Goal: Feedback & Contribution: Submit feedback/report problem

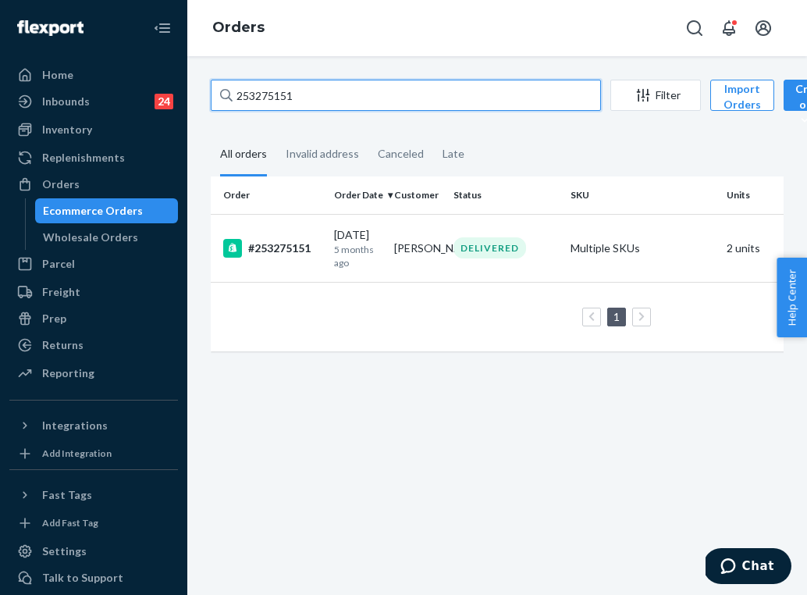
click at [330, 95] on input "253275151" at bounding box center [406, 95] width 390 height 31
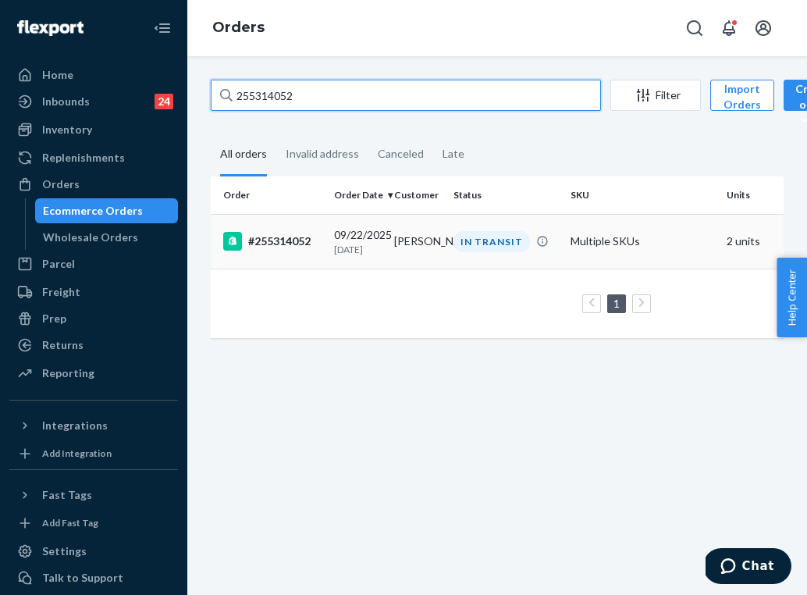
type input "255314052"
click at [467, 243] on div "IN TRANSIT" at bounding box center [492, 241] width 76 height 21
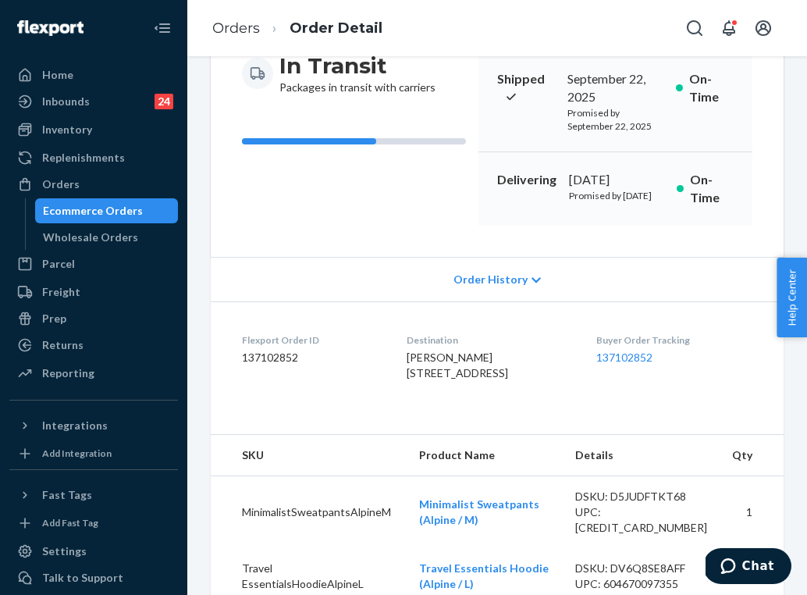
scroll to position [183, 0]
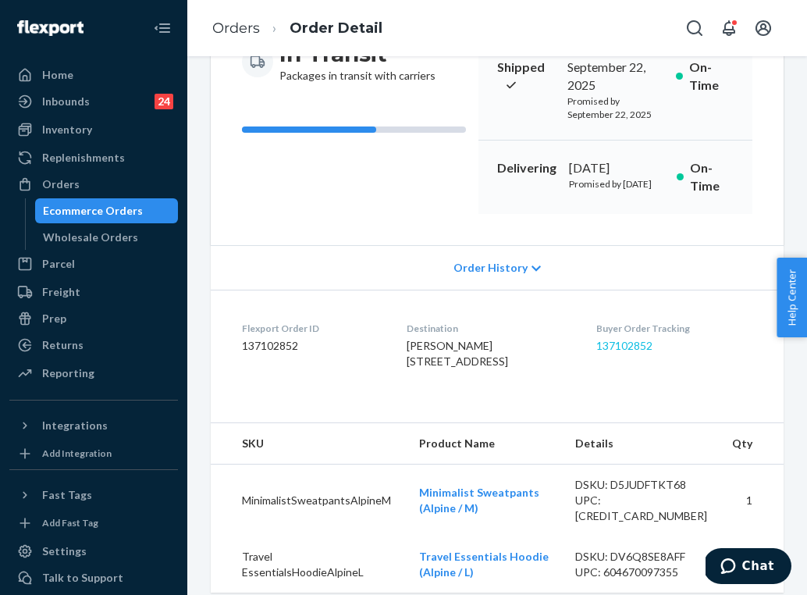
click at [646, 352] on link "137102852" at bounding box center [624, 345] width 56 height 13
click at [257, 34] on link "Orders" at bounding box center [236, 28] width 48 height 17
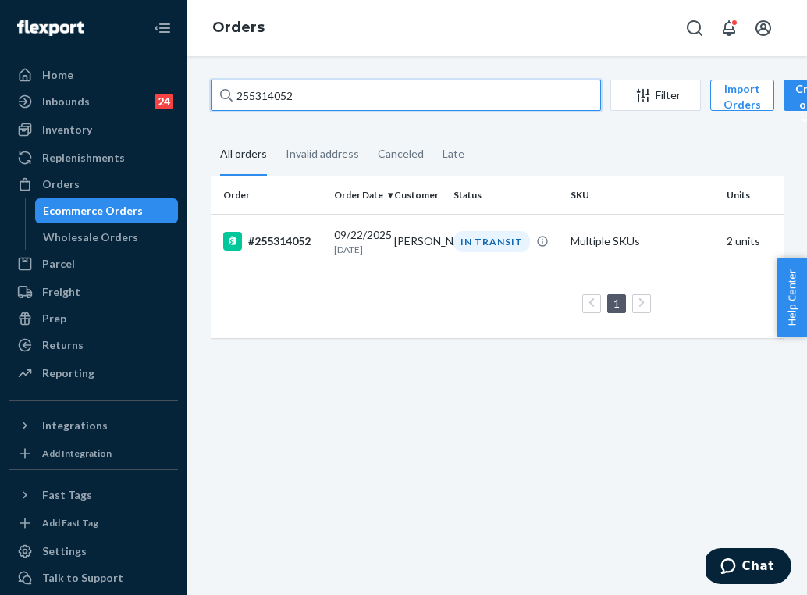
click at [311, 94] on input "255314052" at bounding box center [406, 95] width 390 height 31
paste input "1905863"
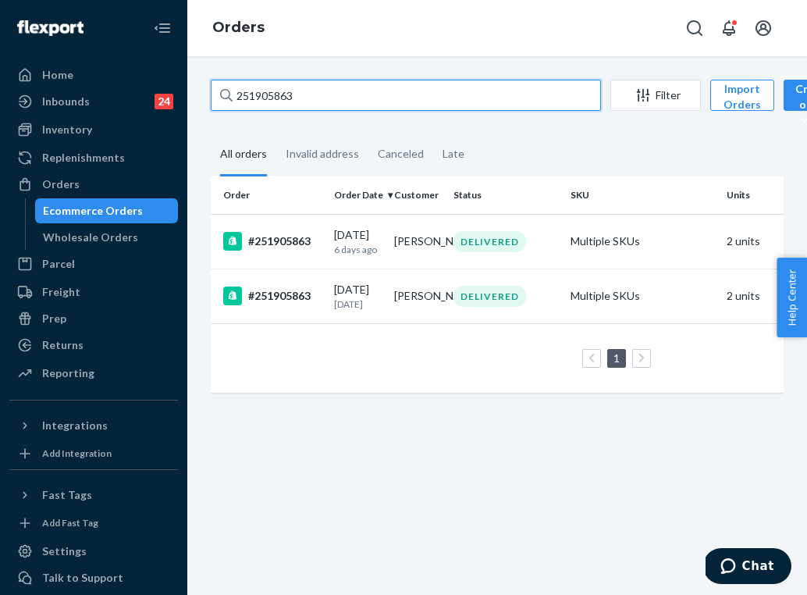
click at [249, 102] on input "251905863" at bounding box center [406, 95] width 390 height 31
paste input "4453889"
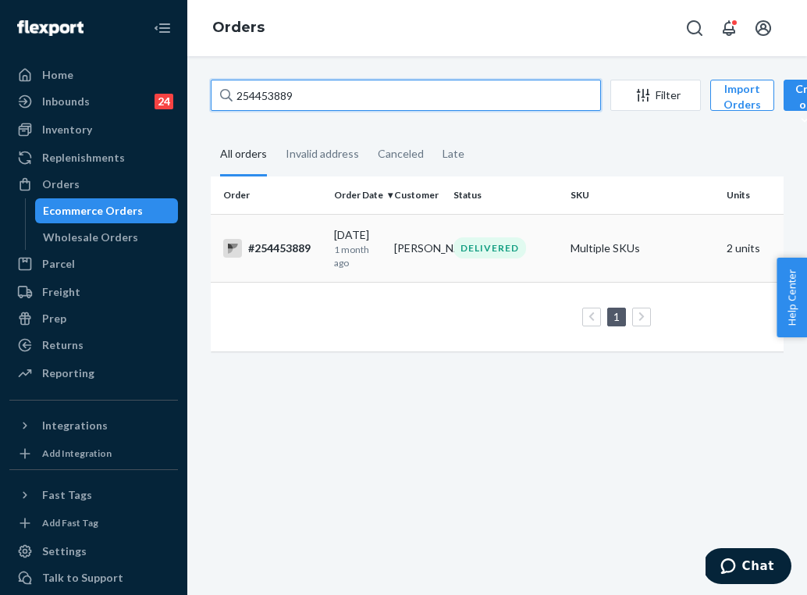
type input "254453889"
click at [334, 247] on p "1 month ago" at bounding box center [358, 256] width 48 height 27
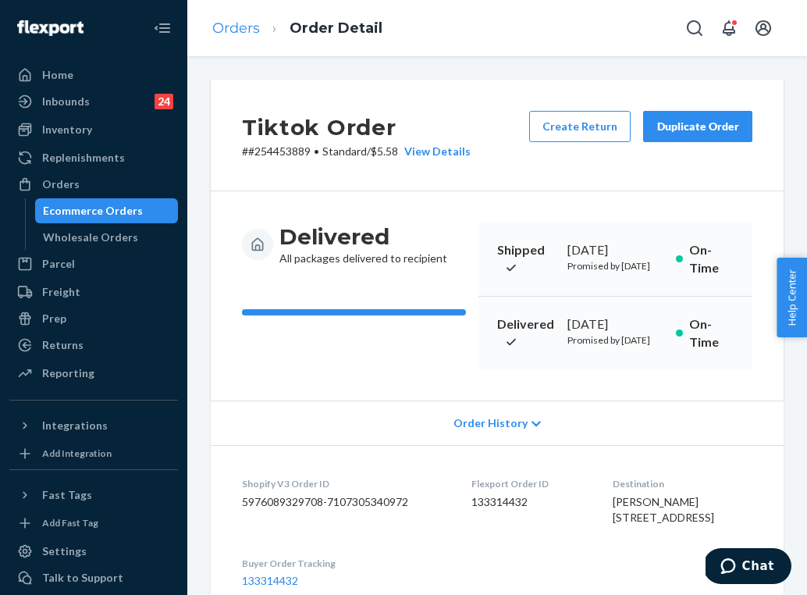
click at [254, 29] on link "Orders" at bounding box center [236, 28] width 48 height 17
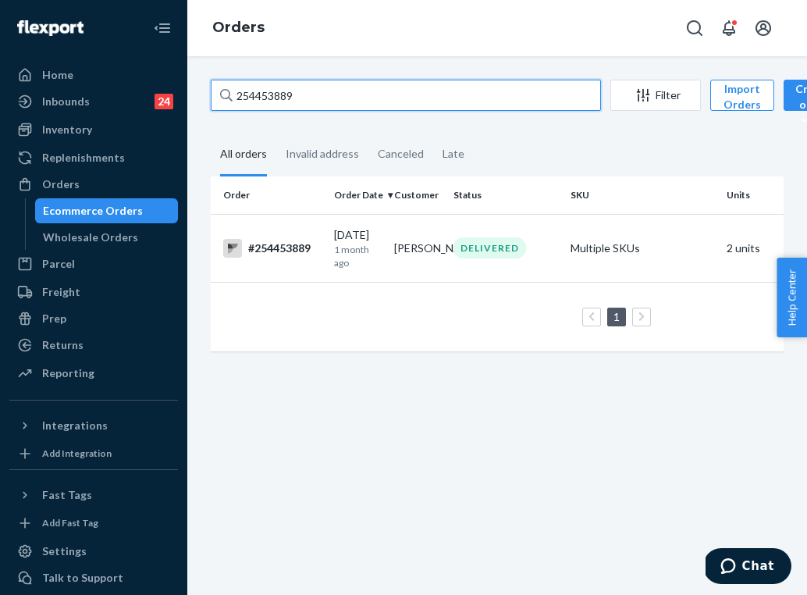
click at [328, 94] on input "254453889" at bounding box center [406, 95] width 390 height 31
paste input "text"
type input "254453889"
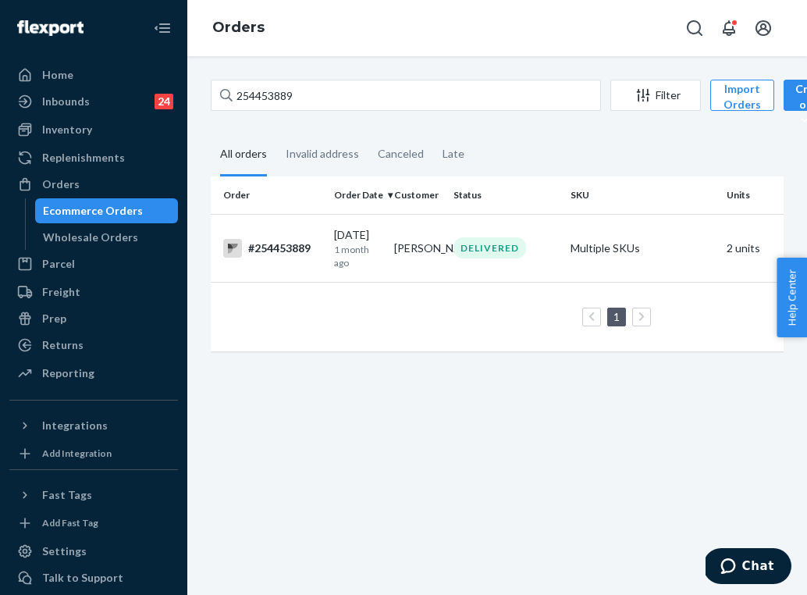
click at [406, 254] on td "[PERSON_NAME]" at bounding box center [418, 248] width 60 height 68
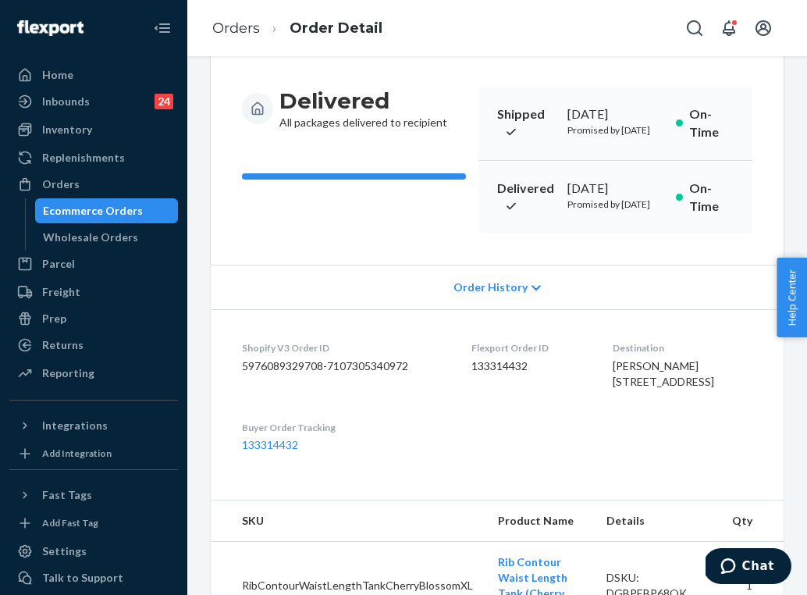
scroll to position [137, 0]
click at [582, 261] on div "Delivered All packages delivered to recipient Shipped [DATE] Promised by [DATE]…" at bounding box center [497, 159] width 573 height 209
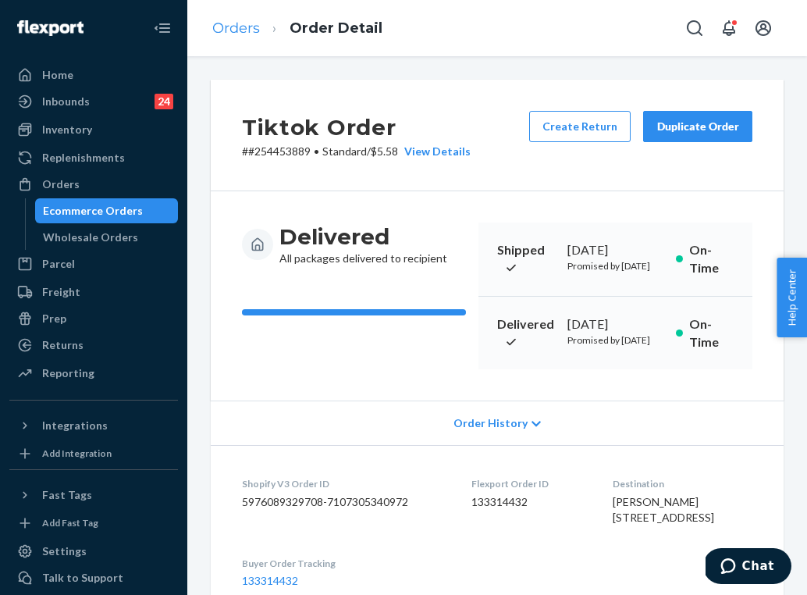
scroll to position [0, 0]
click at [254, 29] on link "Orders" at bounding box center [236, 28] width 48 height 17
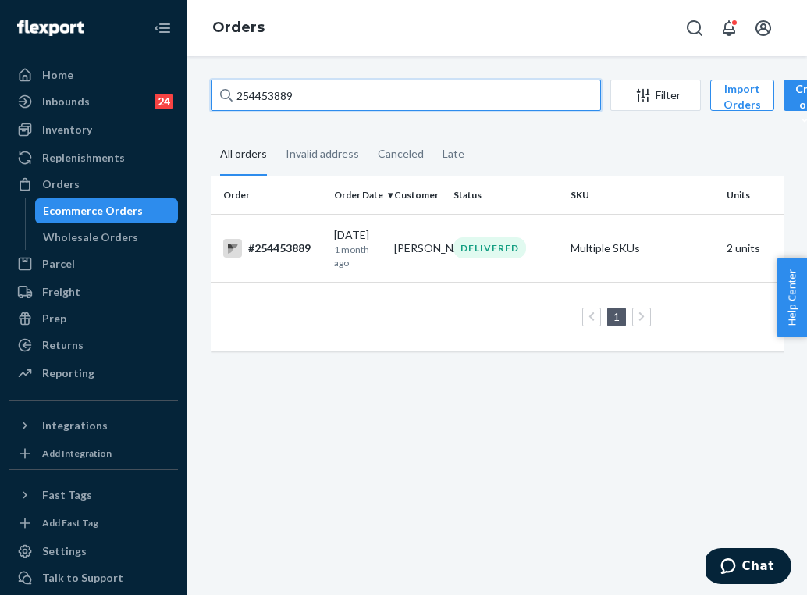
click at [337, 98] on input "254453889" at bounding box center [406, 95] width 390 height 31
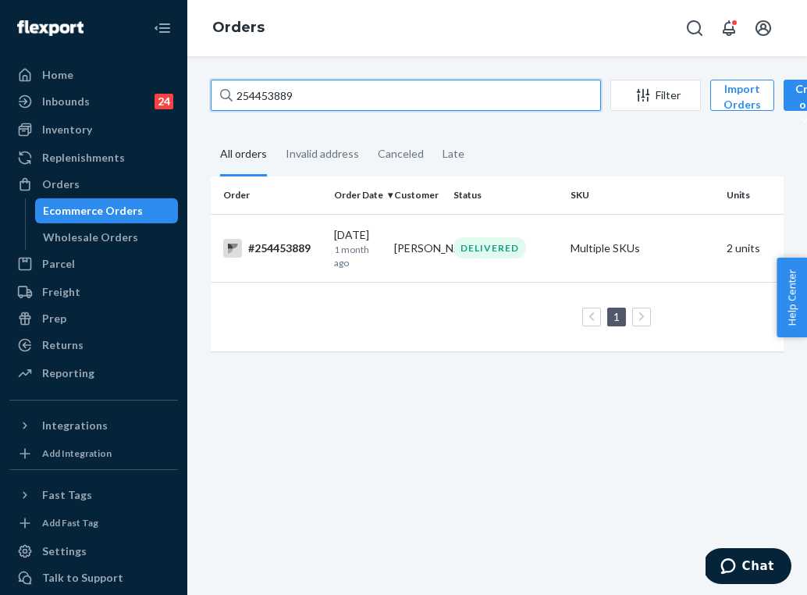
paste input "501903"
type input "254501903"
click at [539, 253] on div "DELIVERED" at bounding box center [505, 247] width 111 height 21
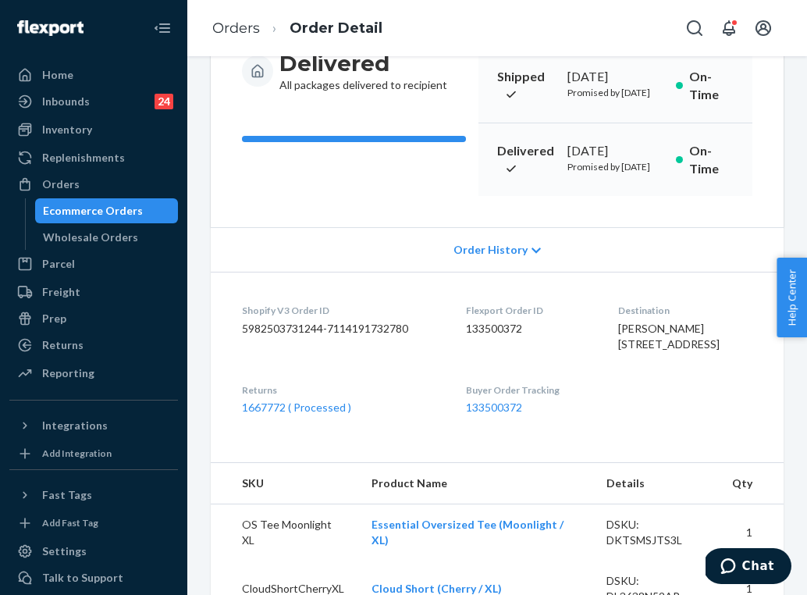
scroll to position [173, 0]
click at [318, 414] on link "1667772 ( Processed )" at bounding box center [296, 407] width 109 height 13
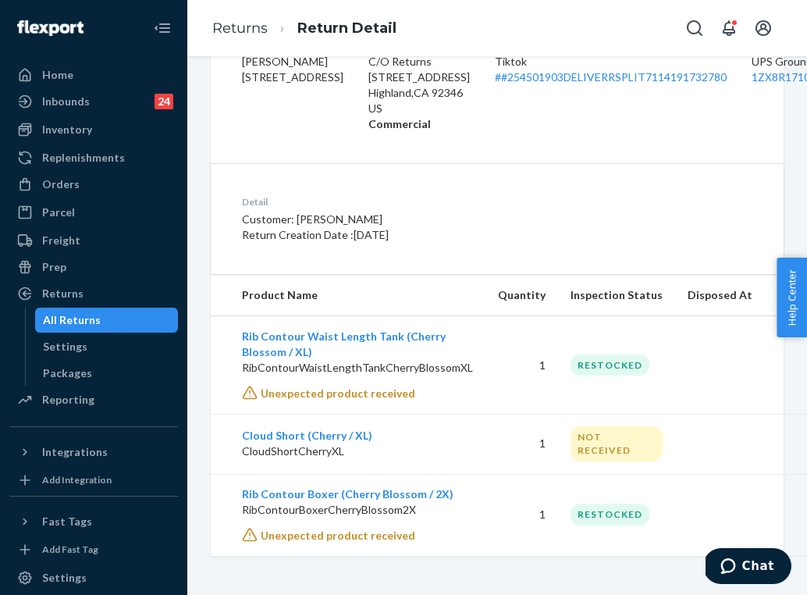
scroll to position [389, 0]
click at [99, 194] on div "Orders" at bounding box center [93, 184] width 165 height 22
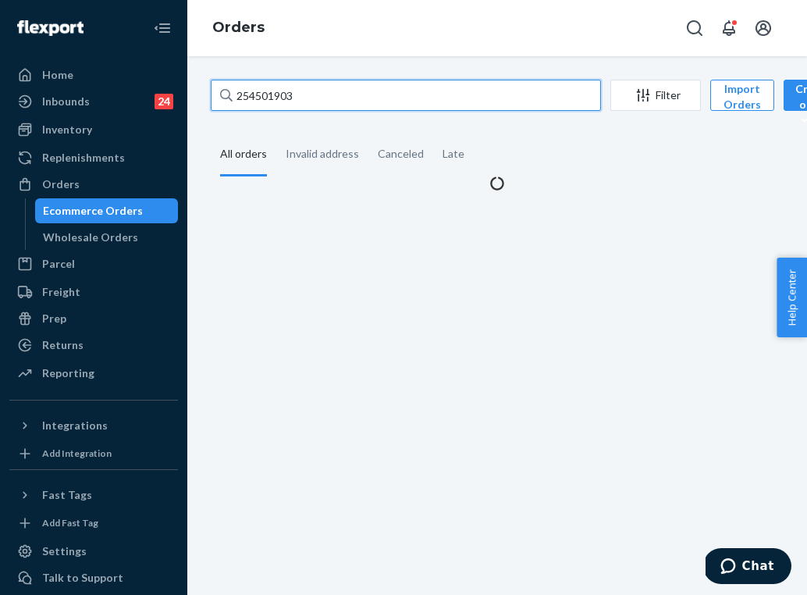
click at [246, 87] on input "254501903" at bounding box center [406, 95] width 390 height 31
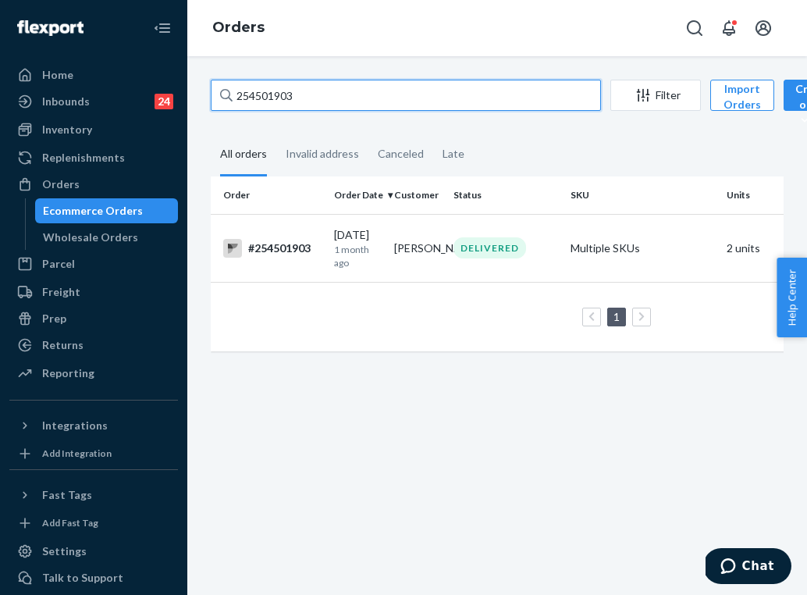
paste input "5137536"
type input "255137536"
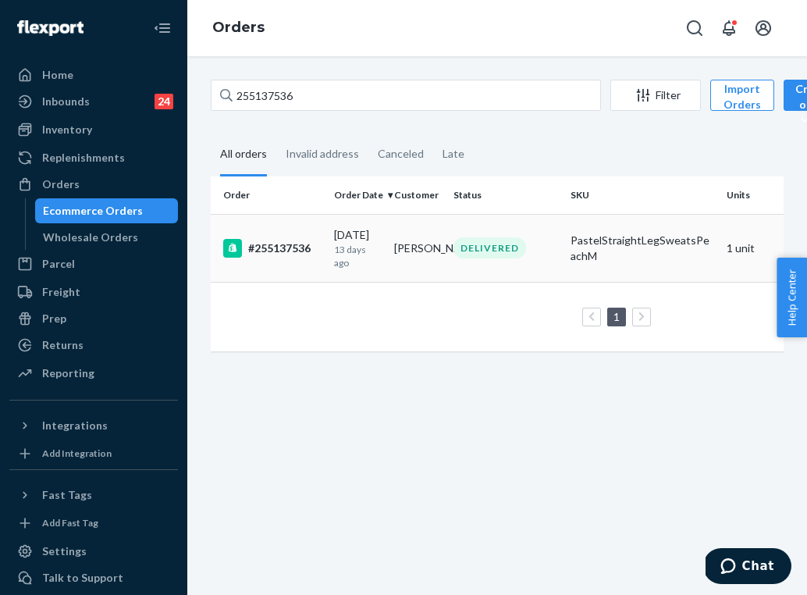
click at [321, 242] on div "#255137536" at bounding box center [272, 248] width 98 height 19
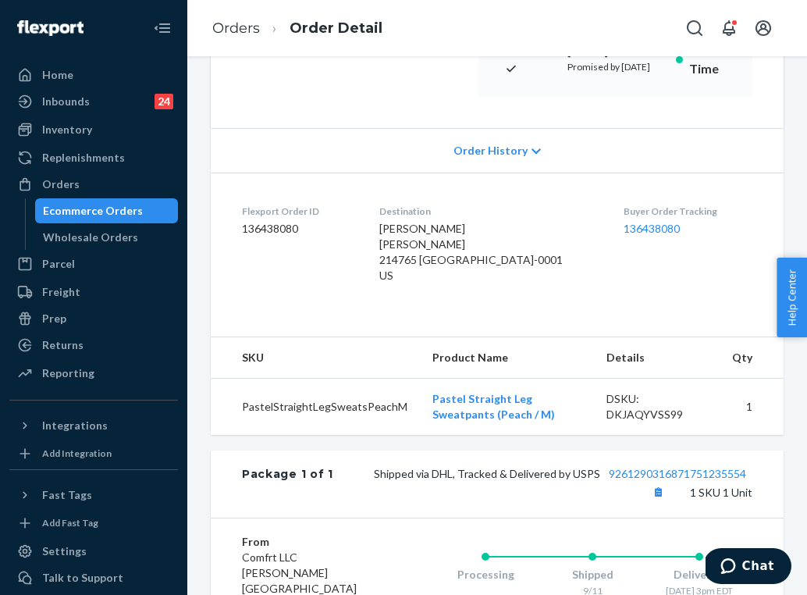
scroll to position [296, 0]
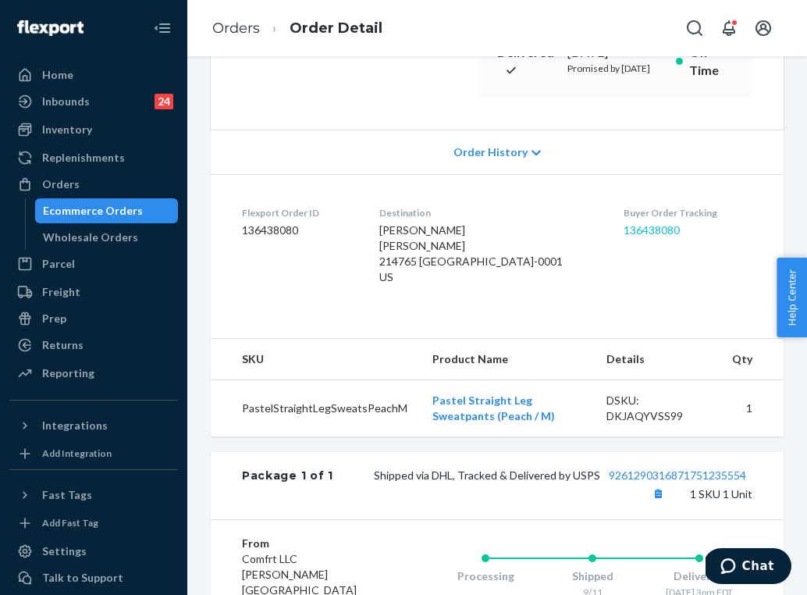
click at [644, 237] on link "136438080" at bounding box center [652, 229] width 56 height 13
drag, startPoint x: 432, startPoint y: 335, endPoint x: 395, endPoint y: 304, distance: 48.8
click at [393, 304] on dl "Flexport Order ID 136438080 Destination [PERSON_NAME] [PERSON_NAME] 214765 [GEO…" at bounding box center [497, 248] width 573 height 148
copy span "214765 [GEOGRAPHIC_DATA]-0001 US"
click at [647, 237] on link "136438080" at bounding box center [652, 229] width 56 height 13
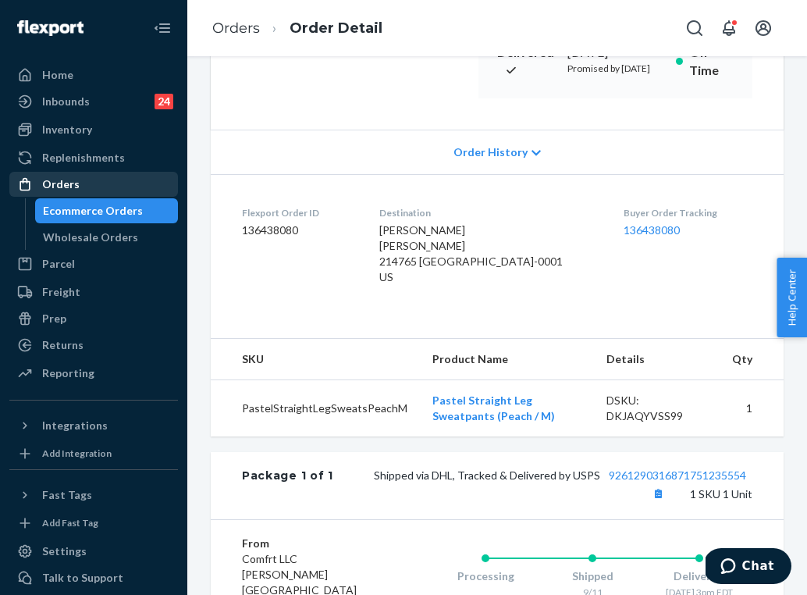
click at [92, 180] on div "Orders" at bounding box center [93, 184] width 165 height 22
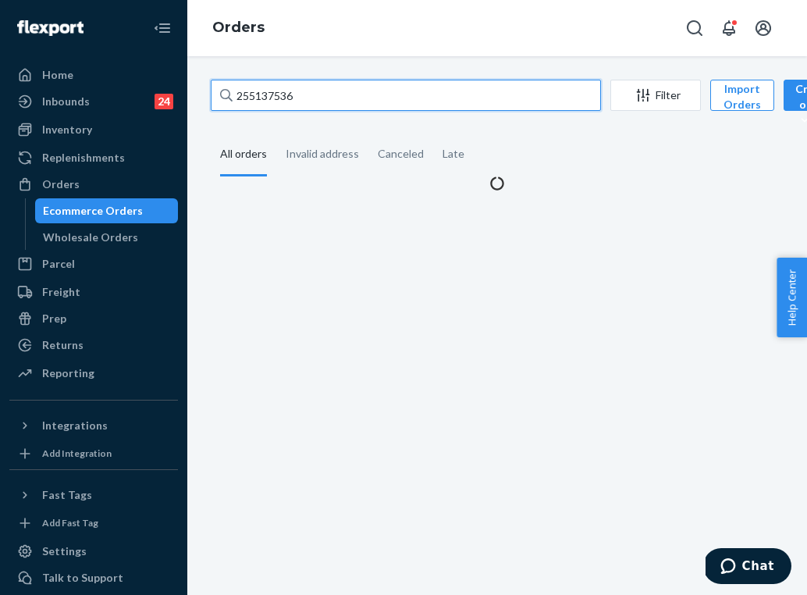
click at [348, 101] on input "255137536" at bounding box center [406, 95] width 390 height 31
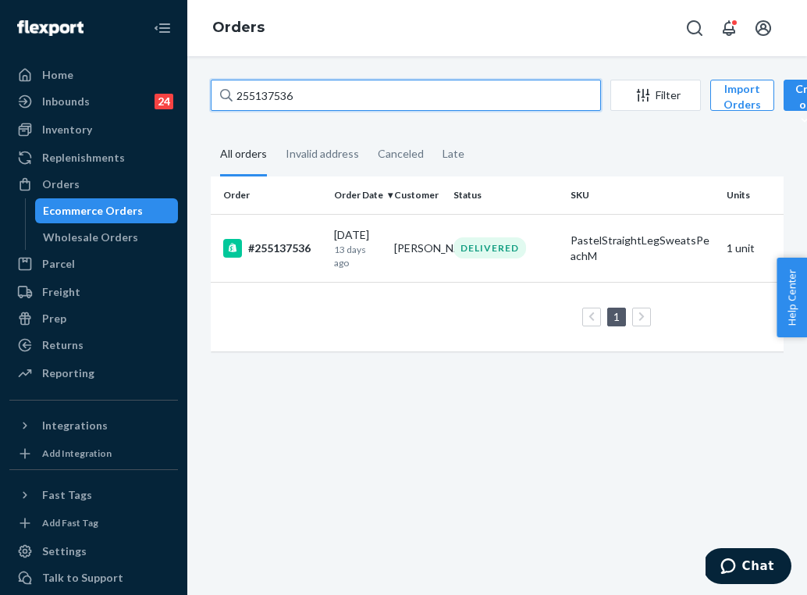
click at [348, 101] on input "255137536" at bounding box center [406, 95] width 390 height 31
paste input "32472"
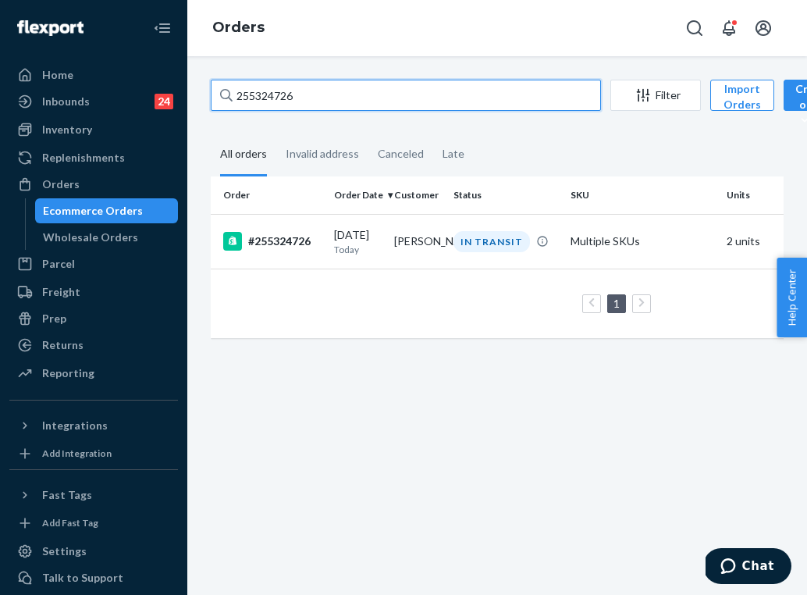
type input "255324726"
click at [360, 248] on p "Today" at bounding box center [358, 249] width 48 height 13
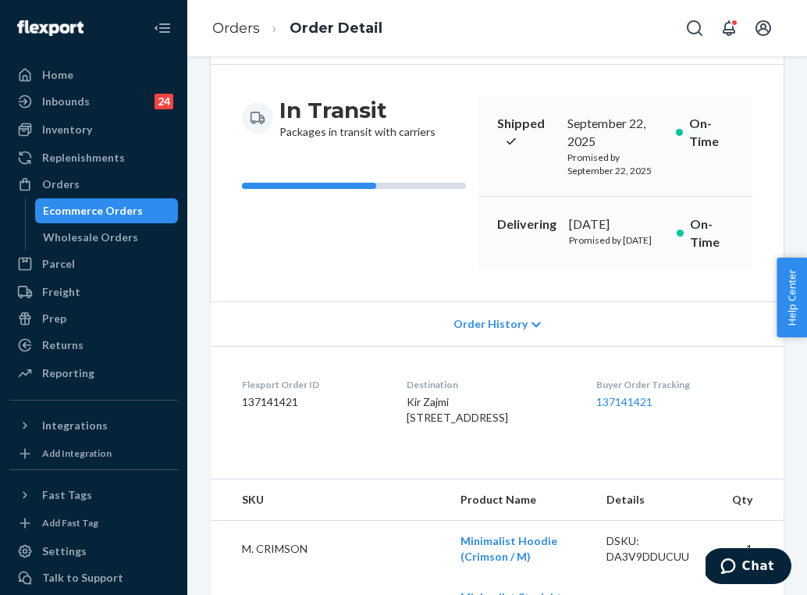
scroll to position [165, 0]
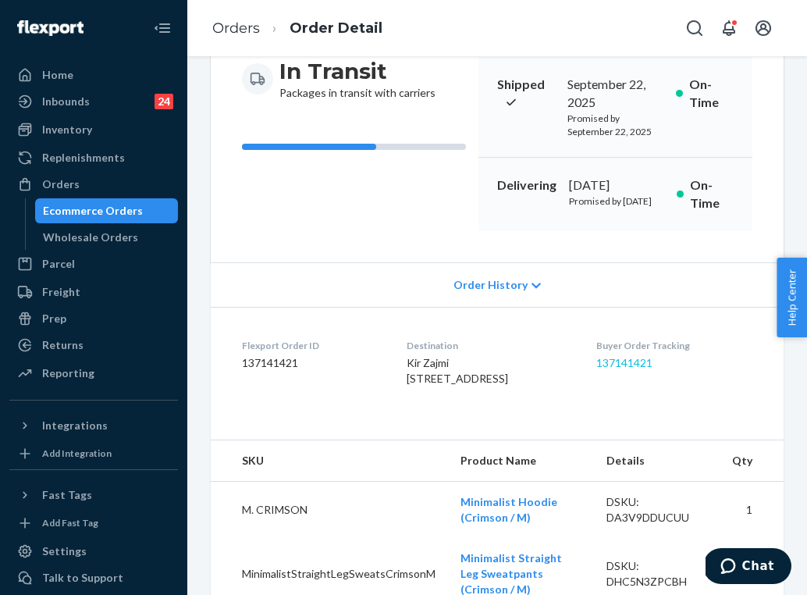
click at [646, 369] on link "137141421" at bounding box center [624, 362] width 56 height 13
click at [245, 32] on link "Orders" at bounding box center [236, 28] width 48 height 17
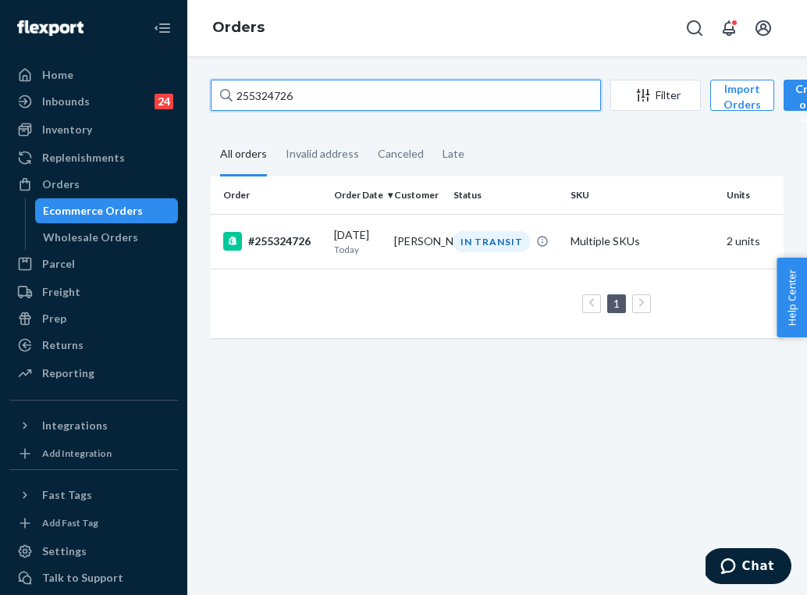
click at [343, 94] on input "255324726" at bounding box center [406, 95] width 390 height 31
paste input "278033"
type input "255278033"
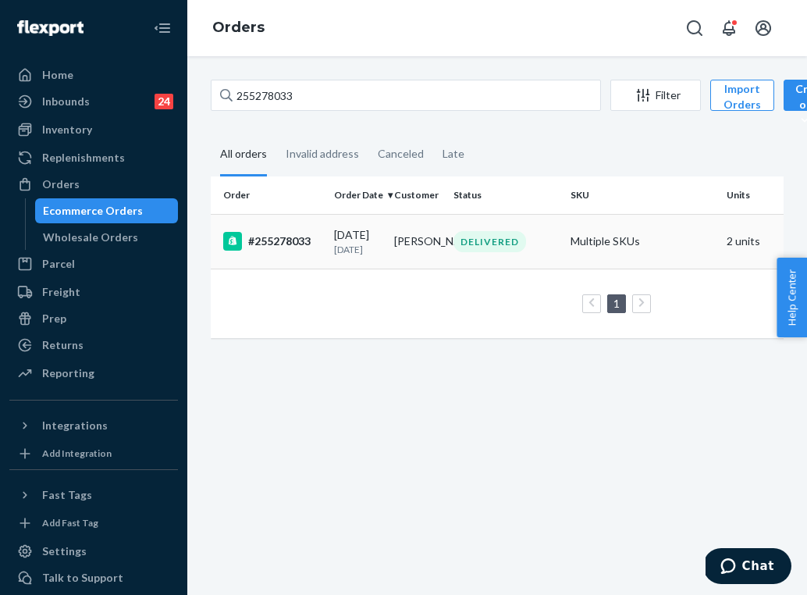
click at [443, 236] on td "[PERSON_NAME]" at bounding box center [418, 241] width 60 height 55
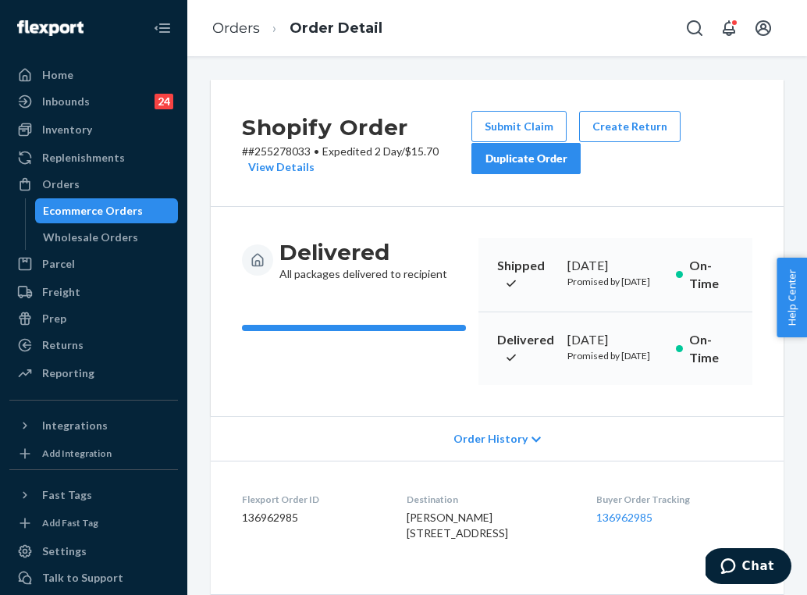
scroll to position [105, 0]
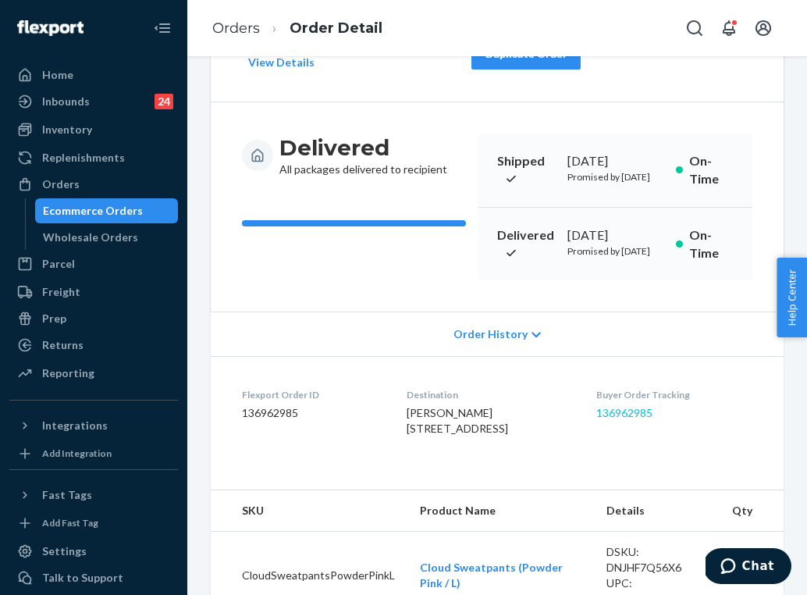
click at [645, 419] on link "136962985" at bounding box center [624, 412] width 56 height 13
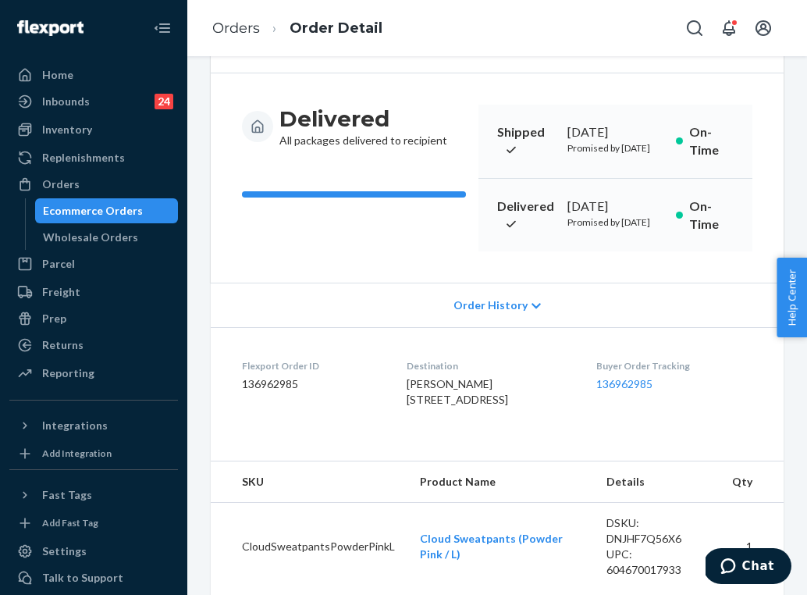
scroll to position [166, 0]
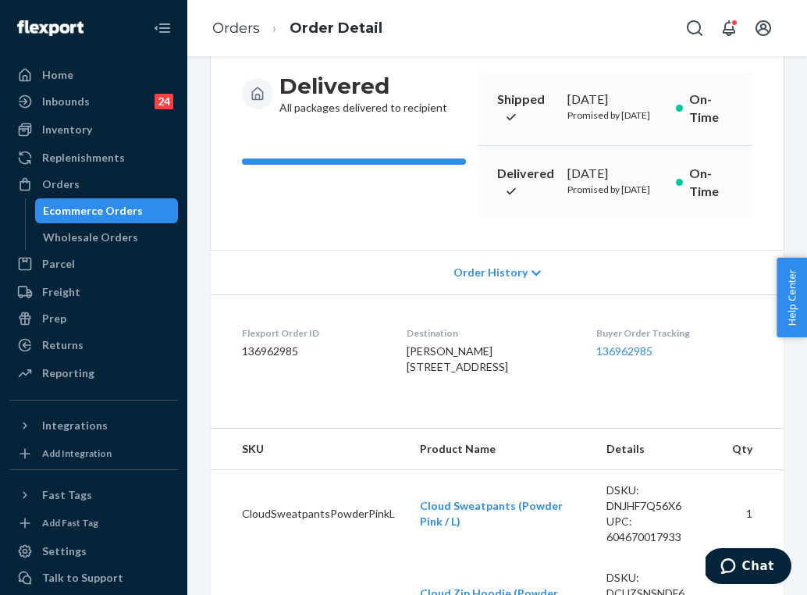
drag, startPoint x: 410, startPoint y: 446, endPoint x: 393, endPoint y: 421, distance: 29.9
click at [407, 375] on div "[PERSON_NAME] [STREET_ADDRESS]" at bounding box center [489, 358] width 164 height 31
copy span "[STREET_ADDRESS]"
click at [247, 27] on link "Orders" at bounding box center [236, 28] width 48 height 17
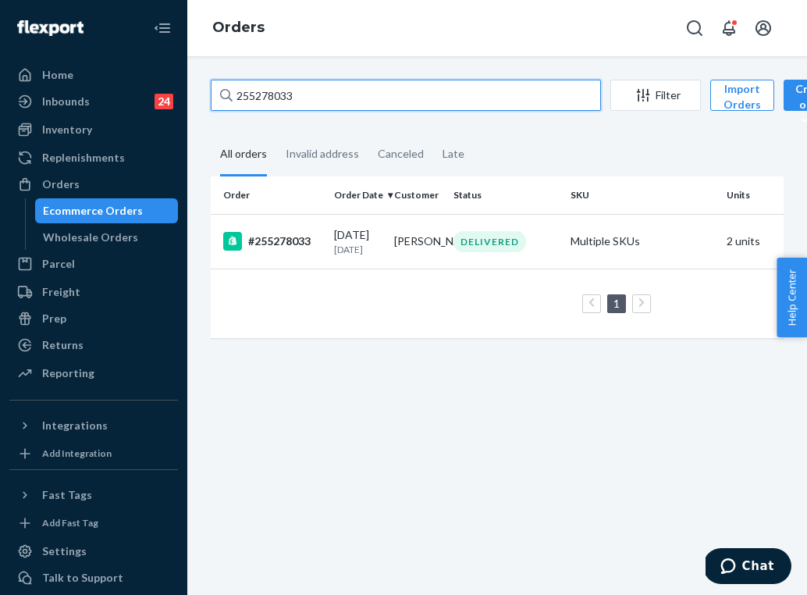
click at [303, 92] on input "255278033" at bounding box center [406, 95] width 390 height 31
paste input "99670"
type input "255299670"
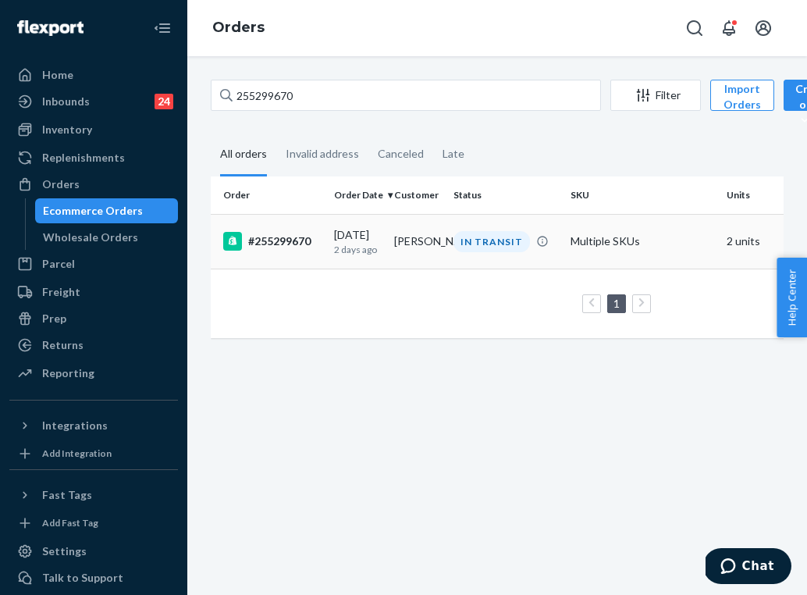
click at [411, 238] on td "[PERSON_NAME]" at bounding box center [418, 241] width 60 height 55
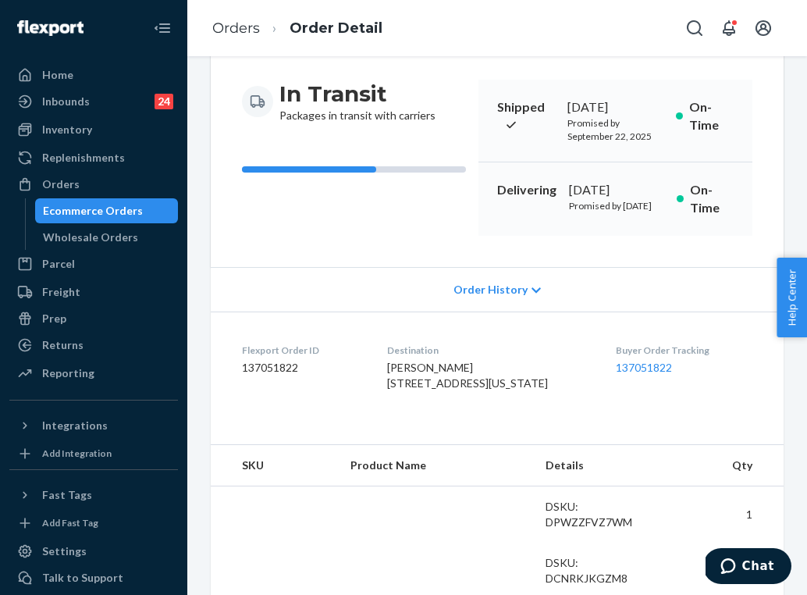
scroll to position [179, 0]
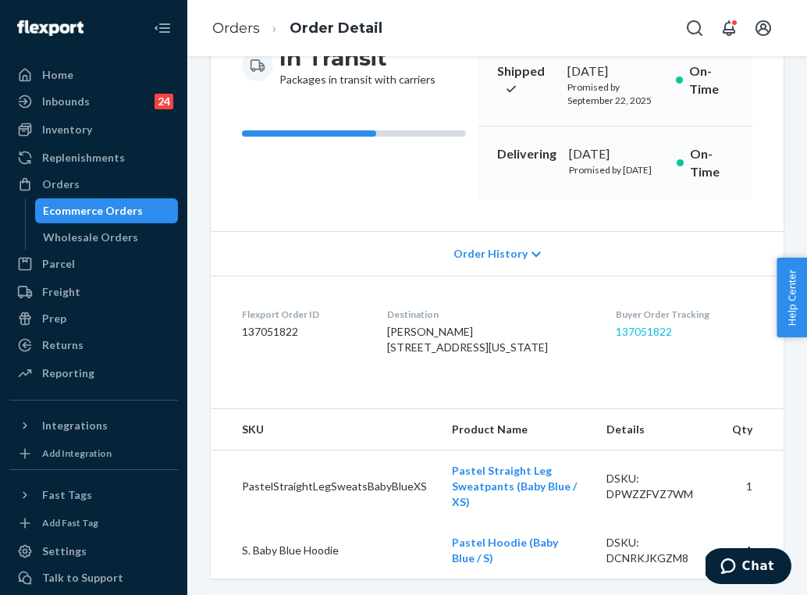
click at [638, 338] on link "137051822" at bounding box center [644, 331] width 56 height 13
click at [254, 34] on link "Orders" at bounding box center [236, 28] width 48 height 17
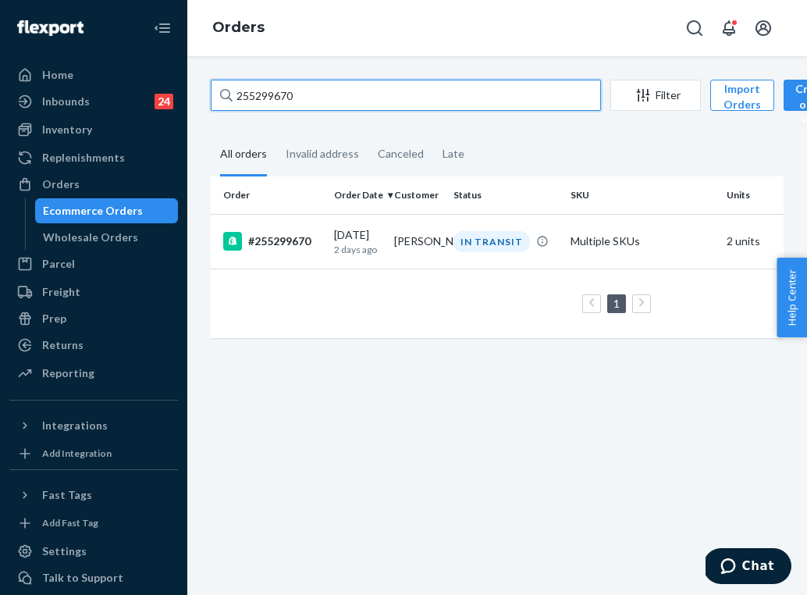
click at [317, 88] on input "255299670" at bounding box center [406, 95] width 390 height 31
paste input "086949"
type input "255086949"
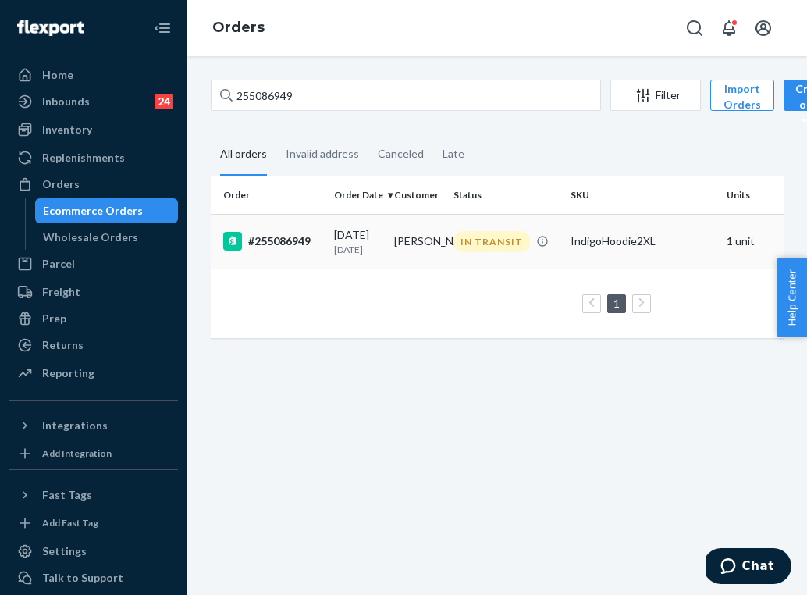
click at [400, 258] on td "[PERSON_NAME]" at bounding box center [418, 241] width 60 height 55
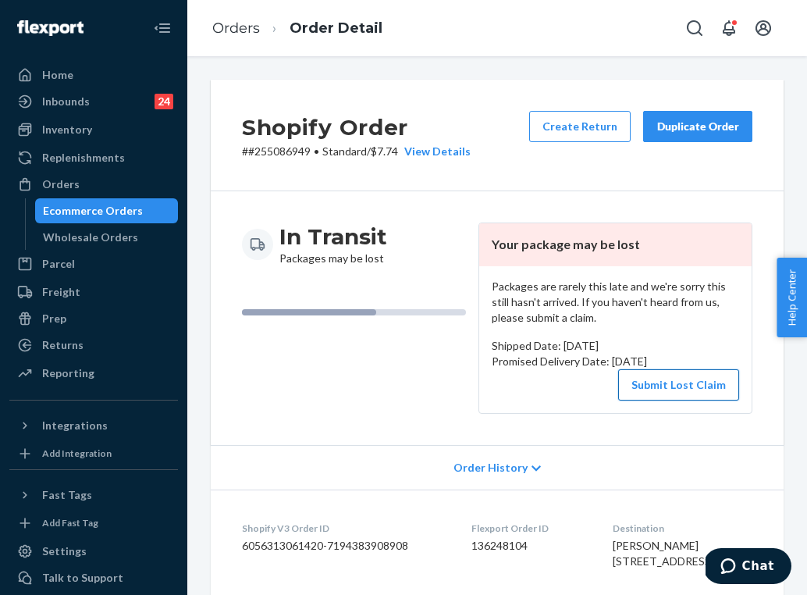
click at [653, 385] on button "Submit Lost Claim" at bounding box center [678, 384] width 121 height 31
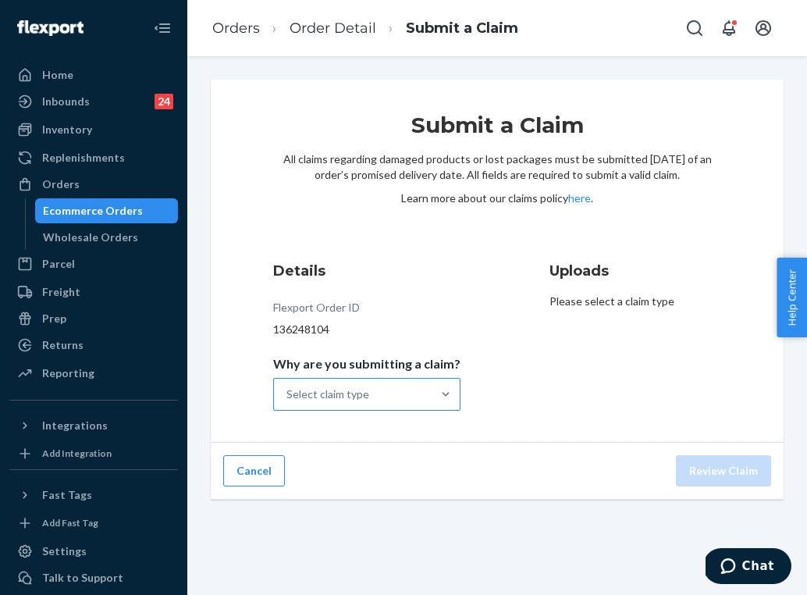
click at [396, 395] on div "Select claim type" at bounding box center [353, 394] width 158 height 31
click at [288, 395] on input "Why are you submitting a claim? Select claim type" at bounding box center [287, 394] width 2 height 16
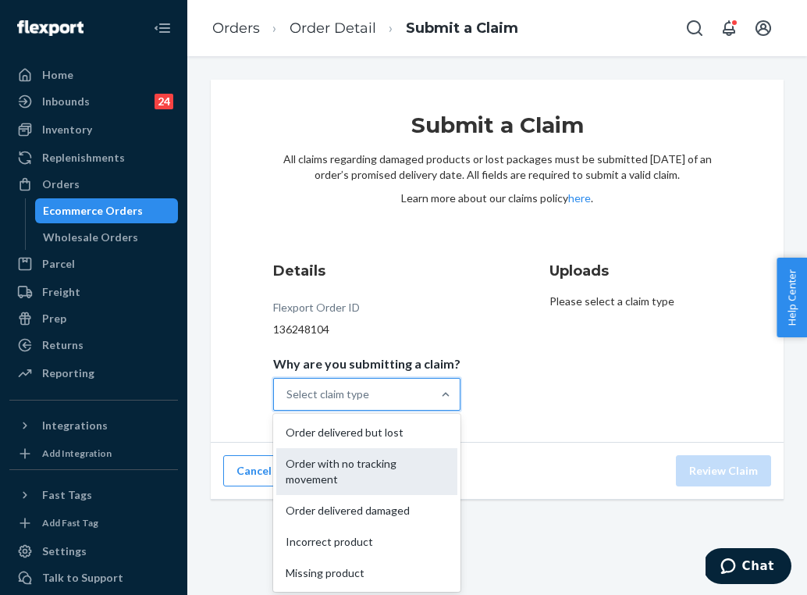
click at [373, 471] on div "Order with no tracking movement" at bounding box center [366, 471] width 181 height 47
click at [288, 402] on input "Why are you submitting a claim? option Order with no tracking movement focused,…" at bounding box center [287, 394] width 2 height 16
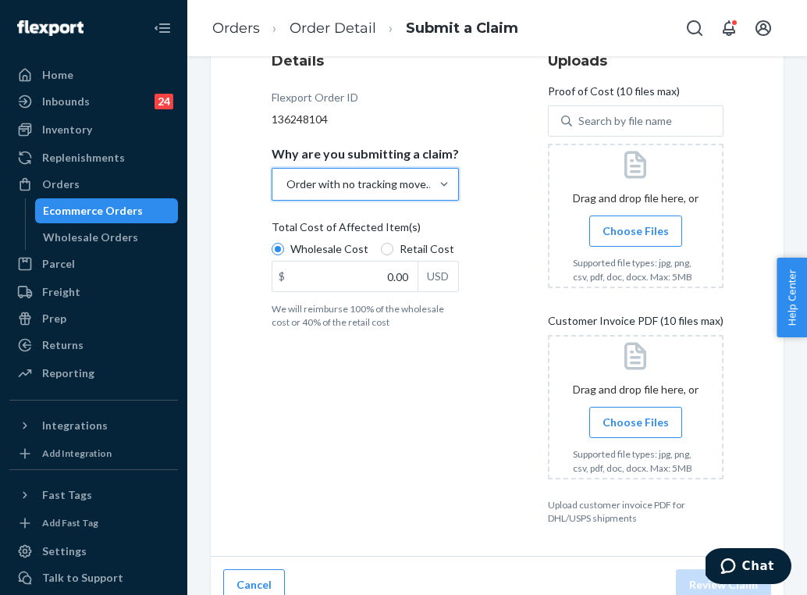
scroll to position [226, 0]
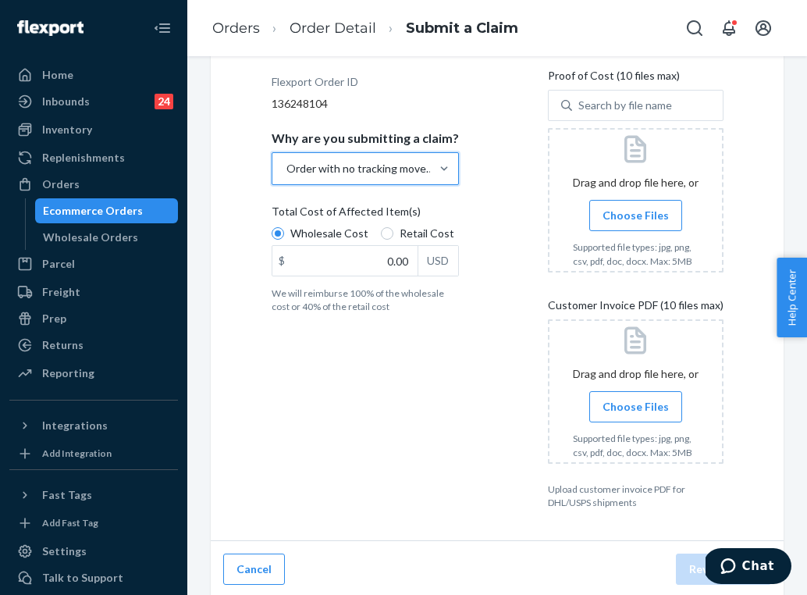
click at [611, 415] on label "Choose Files" at bounding box center [635, 406] width 93 height 31
click at [635, 415] on input "Choose Files" at bounding box center [635, 406] width 1 height 17
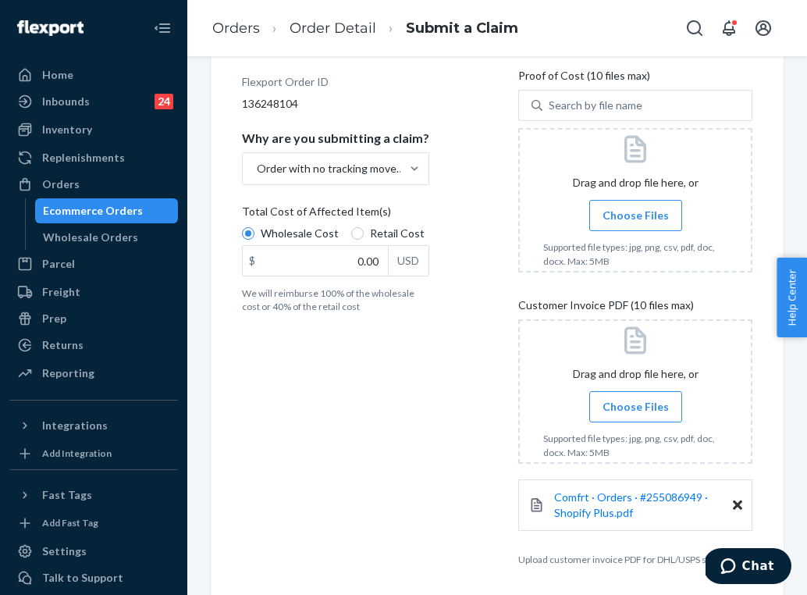
click at [636, 210] on input "Choose Files" at bounding box center [635, 215] width 1 height 17
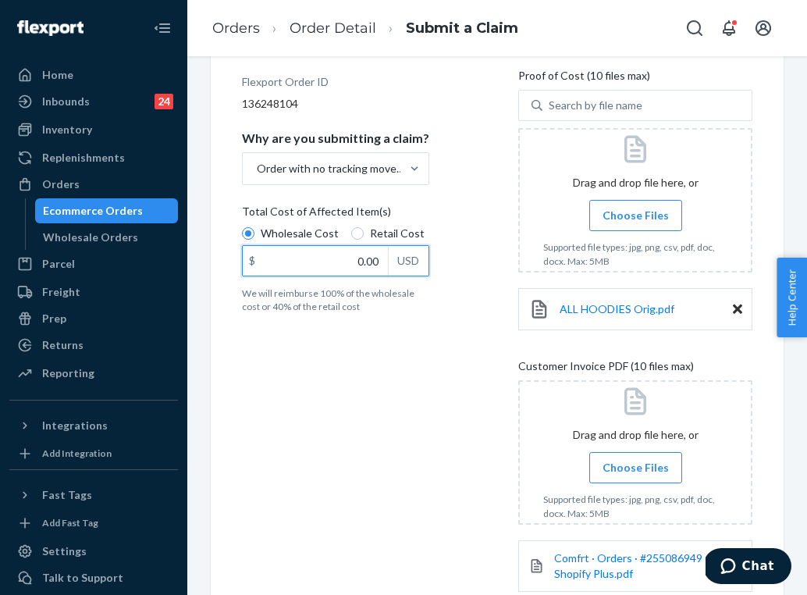
click at [364, 254] on input "0.00" at bounding box center [315, 261] width 145 height 30
type input "47.00"
click at [476, 372] on div "Details Flexport Order ID 136248104 Why are you submitting a claim? Order with …" at bounding box center [497, 331] width 510 height 592
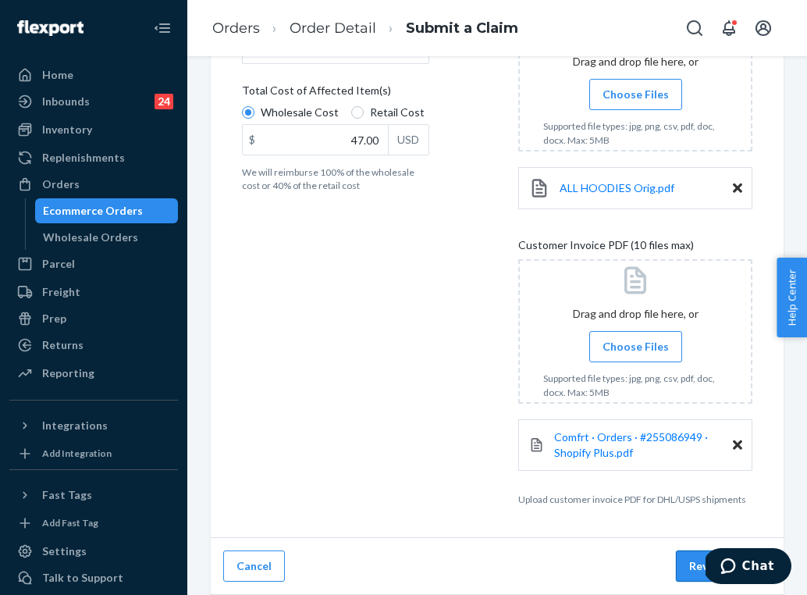
click at [686, 574] on button "Review Claim" at bounding box center [723, 565] width 95 height 31
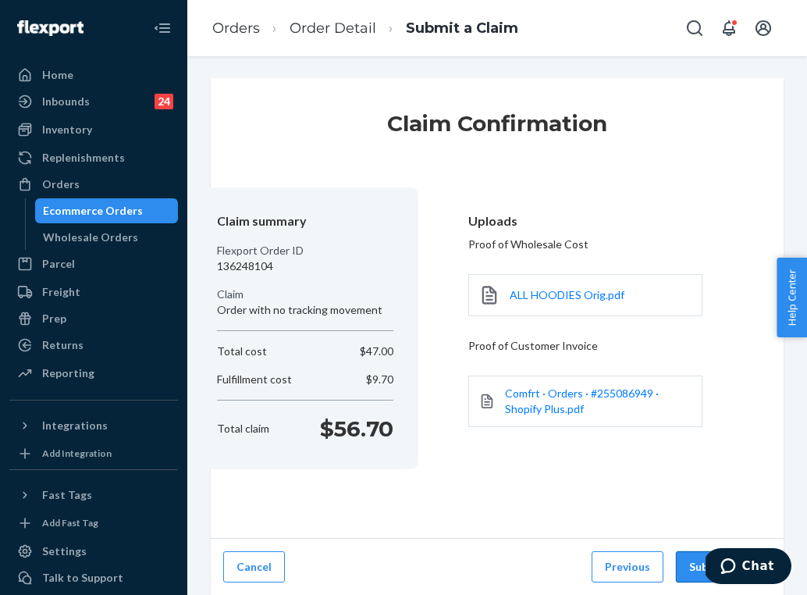
click at [692, 566] on button "Submit Claim" at bounding box center [723, 566] width 95 height 31
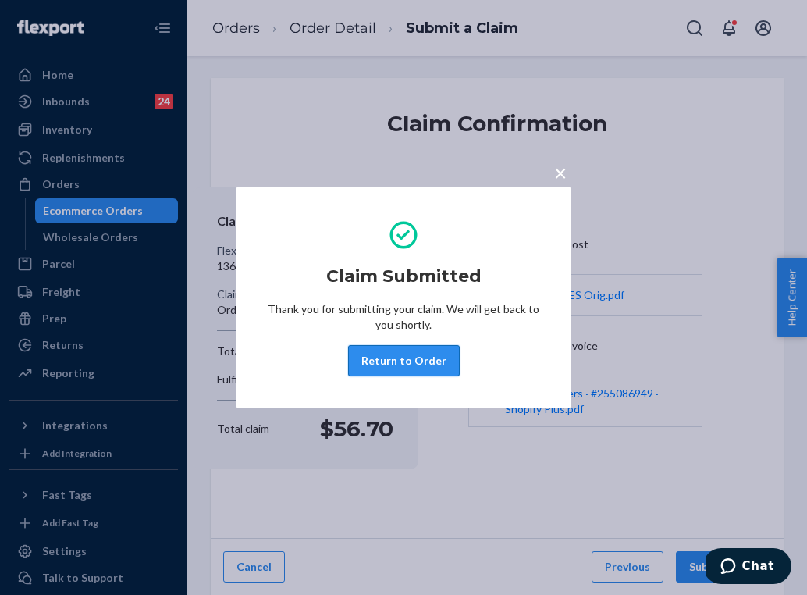
click at [400, 355] on button "Return to Order" at bounding box center [404, 360] width 112 height 31
